Goal: Task Accomplishment & Management: Manage account settings

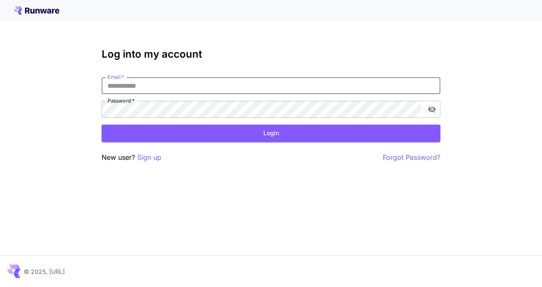
click at [191, 88] on input "Email   *" at bounding box center [271, 85] width 339 height 17
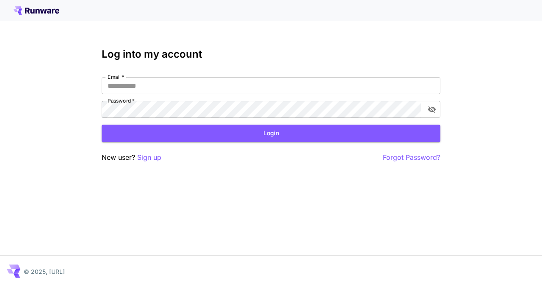
type input "**********"
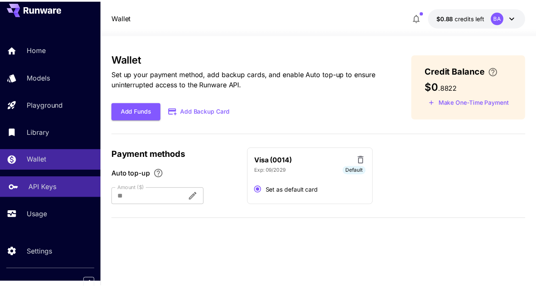
scroll to position [11, 0]
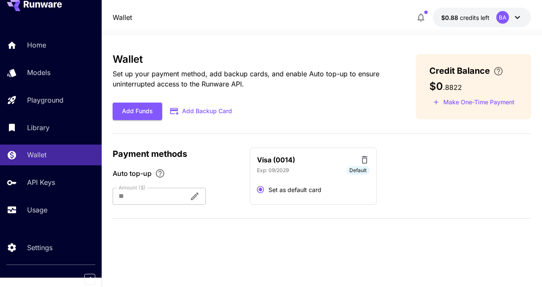
click at [54, 234] on div "Home Models Playground Library Wallet API Keys Usage" at bounding box center [51, 127] width 102 height 219
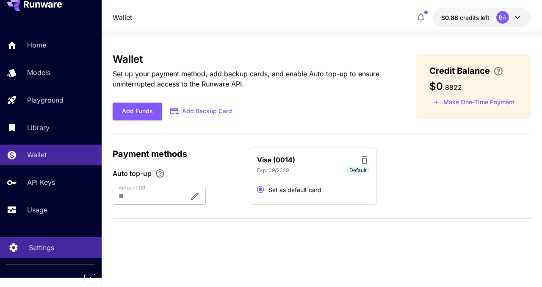
click at [55, 250] on div "Settings" at bounding box center [62, 247] width 66 height 10
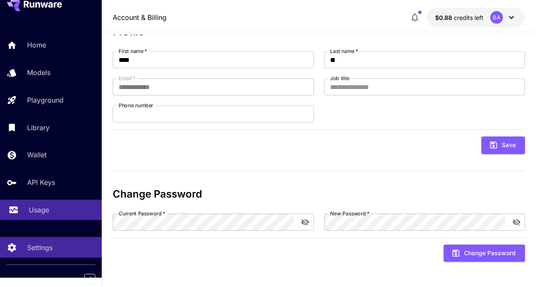
scroll to position [9, 0]
click at [42, 208] on p "Usage" at bounding box center [39, 210] width 20 height 10
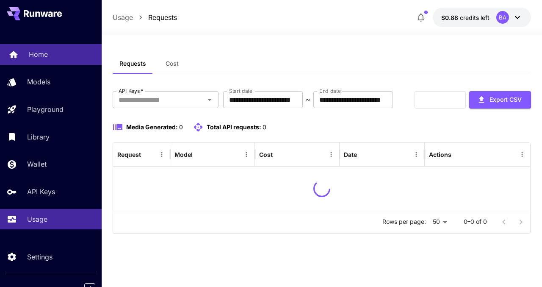
click at [25, 60] on link "Home" at bounding box center [51, 54] width 102 height 21
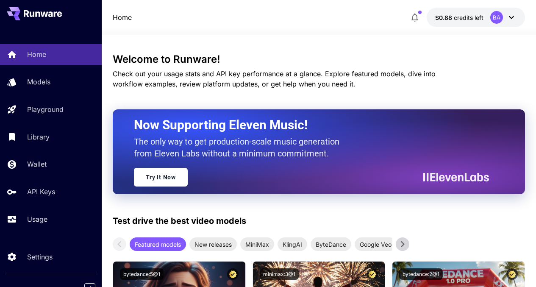
click at [491, 23] on div "BA" at bounding box center [503, 17] width 26 height 13
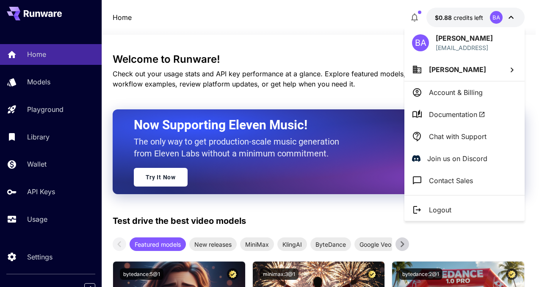
click at [473, 73] on li "[PERSON_NAME]" at bounding box center [464, 69] width 120 height 23
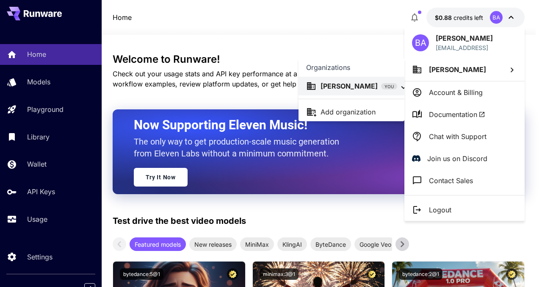
click at [433, 232] on div at bounding box center [271, 143] width 542 height 287
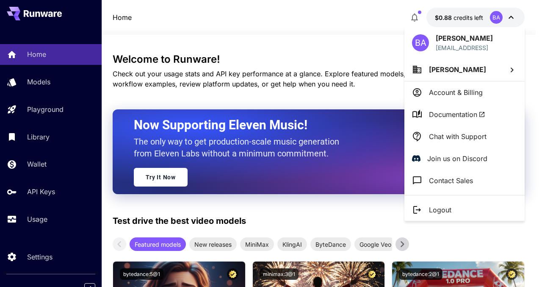
click at [35, 229] on div at bounding box center [271, 143] width 542 height 287
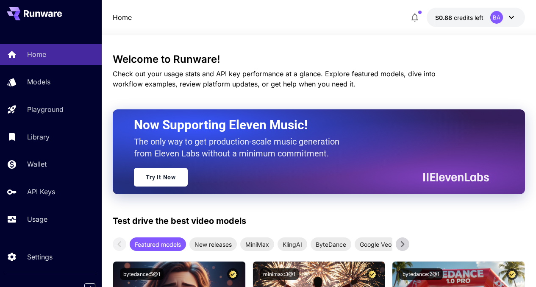
click at [37, 225] on div "[PERSON_NAME] [PERSON_NAME][EMAIL_ADDRESS] Boby Ai Account & Billing Documentat…" at bounding box center [68, 143] width 136 height 287
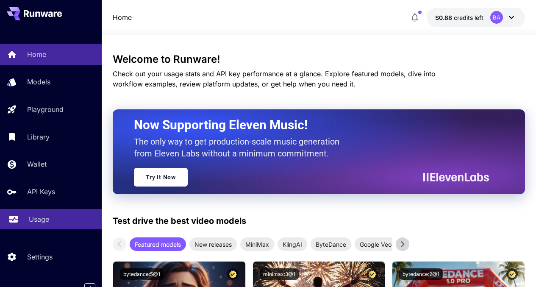
click at [37, 223] on p "Usage" at bounding box center [39, 219] width 20 height 10
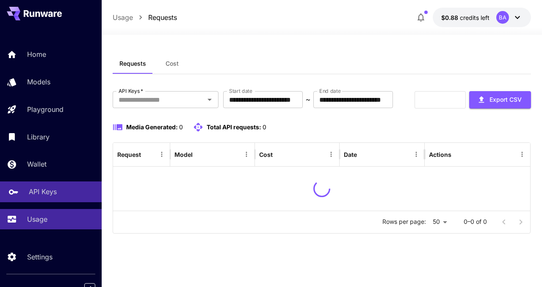
click at [47, 196] on p "API Keys" at bounding box center [43, 191] width 28 height 10
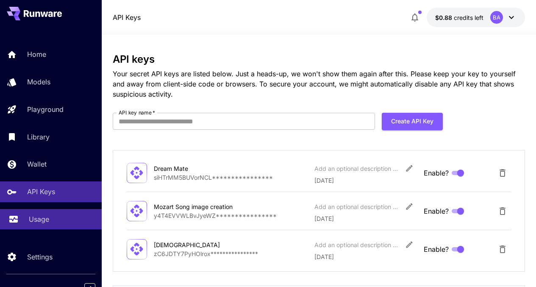
click at [42, 221] on p "Usage" at bounding box center [39, 219] width 20 height 10
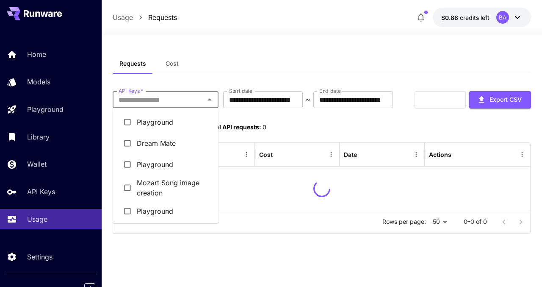
click at [143, 97] on input "API Keys   *" at bounding box center [158, 100] width 87 height 12
click at [183, 147] on li "Dream Mate" at bounding box center [166, 143] width 106 height 21
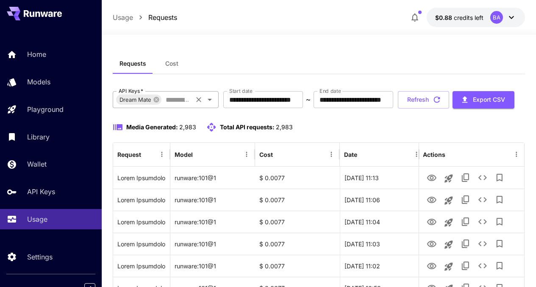
click at [179, 96] on input "API Keys   *" at bounding box center [176, 100] width 29 height 12
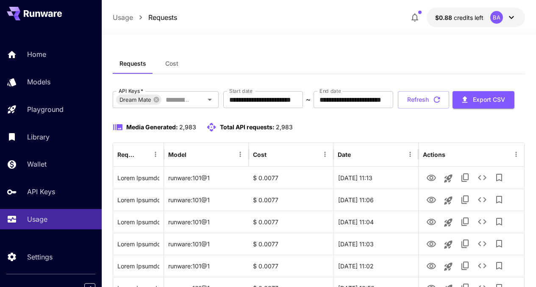
click at [507, 17] on icon at bounding box center [511, 17] width 10 height 10
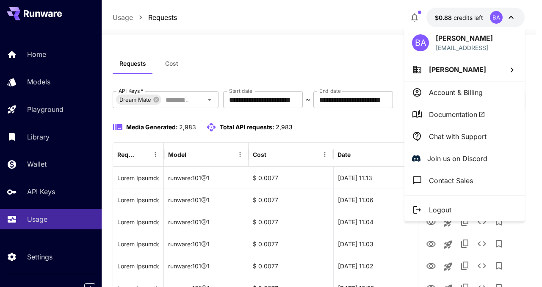
click at [463, 91] on p "Account & Billing" at bounding box center [456, 92] width 54 height 10
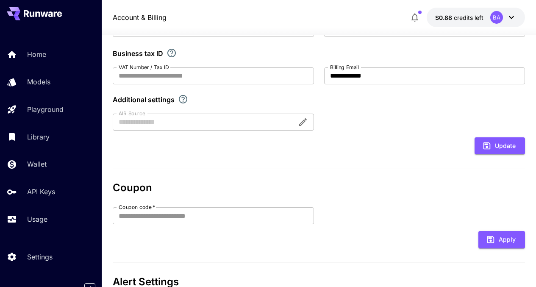
scroll to position [182, 0]
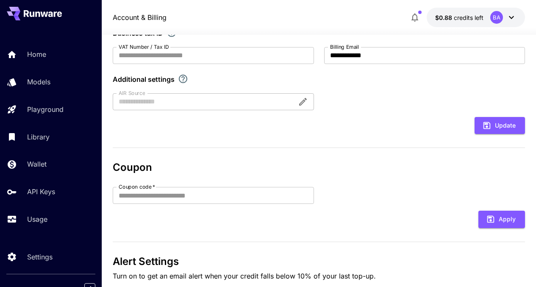
click at [224, 110] on form "**********" at bounding box center [319, 39] width 413 height 188
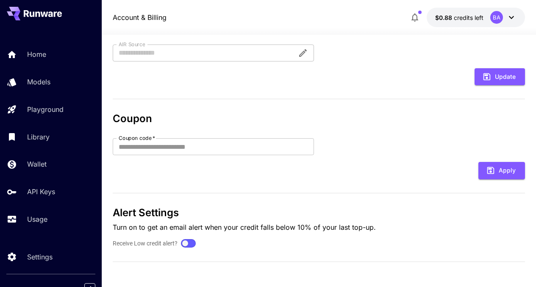
scroll to position [0, 0]
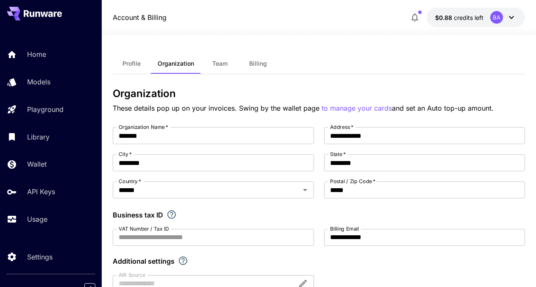
click at [269, 67] on button "Billing" at bounding box center [258, 63] width 38 height 20
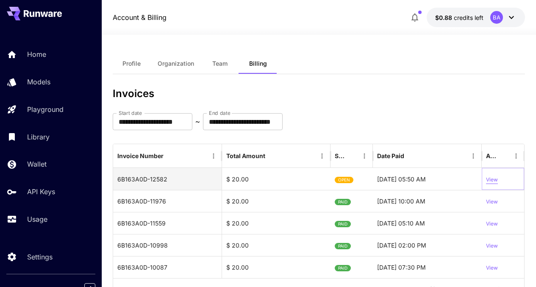
click at [488, 178] on p "View" at bounding box center [492, 180] width 12 height 8
click at [319, 92] on h3 "Invoices" at bounding box center [319, 94] width 413 height 12
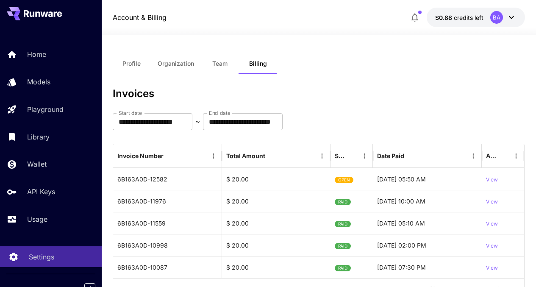
click at [55, 253] on div "Settings" at bounding box center [62, 257] width 66 height 10
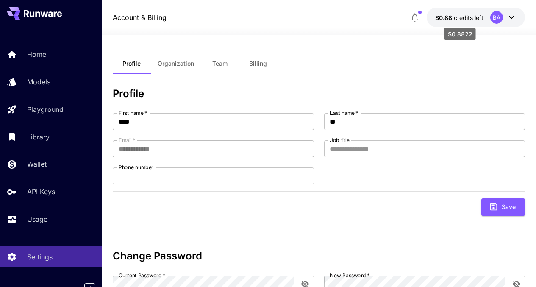
click at [470, 17] on span "credits left" at bounding box center [469, 17] width 30 height 7
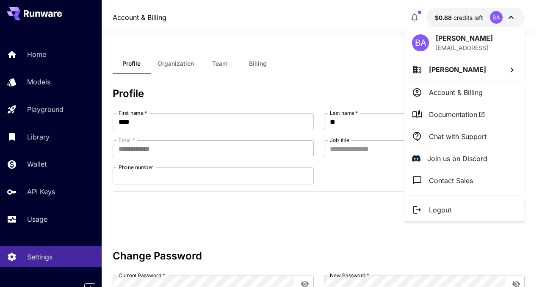
click at [471, 89] on p "Account & Billing" at bounding box center [456, 92] width 54 height 10
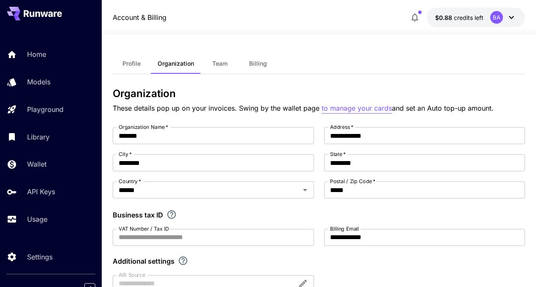
click at [351, 112] on p "to manage your cards" at bounding box center [356, 108] width 70 height 11
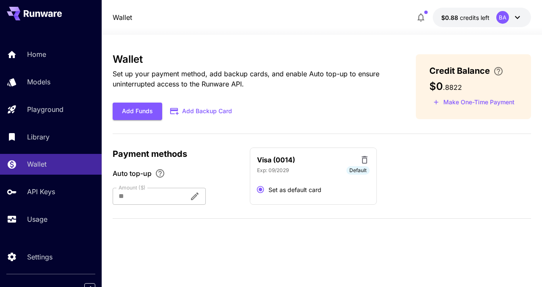
click at [163, 198] on div at bounding box center [148, 196] width 70 height 17
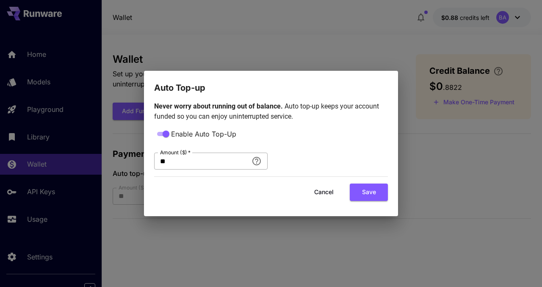
click at [227, 165] on input "**" at bounding box center [201, 160] width 94 height 17
type input "***"
click at [376, 192] on button "Save" at bounding box center [369, 191] width 38 height 17
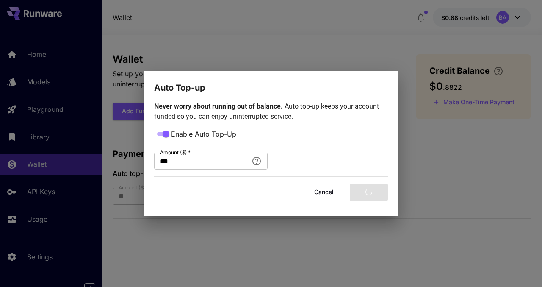
type input "***"
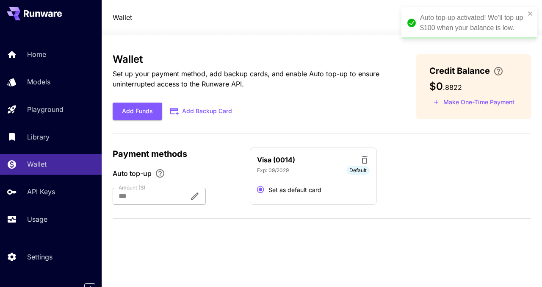
click at [269, 228] on div "Wallet Set up your payment method, add backup cards, and enable Auto top-up to …" at bounding box center [322, 160] width 418 height 215
